Goal: Task Accomplishment & Management: Use online tool/utility

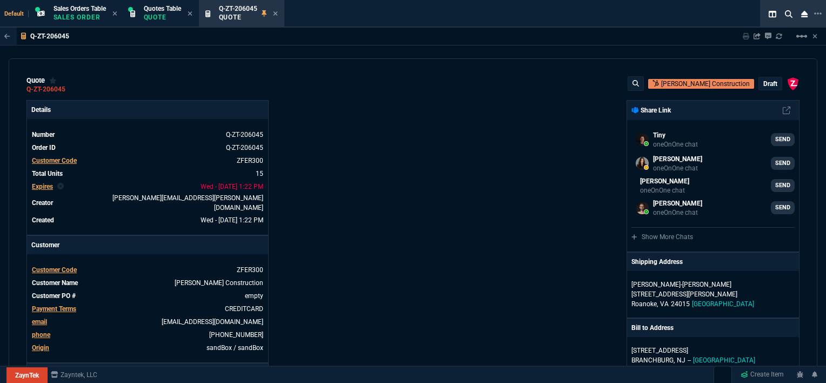
select select "12: [PERSON_NAME]"
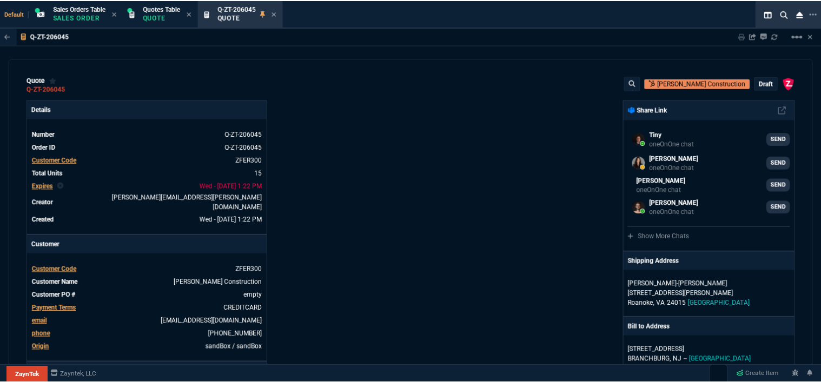
scroll to position [649, 0]
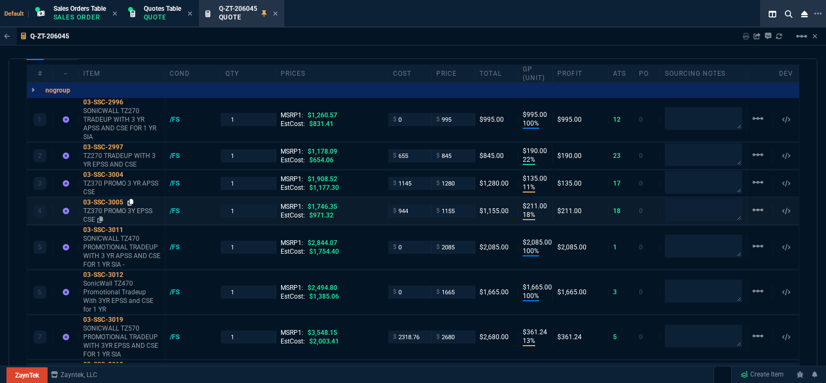
click at [129, 199] on icon at bounding box center [131, 202] width 6 height 6
